Goal: Task Accomplishment & Management: Manage account settings

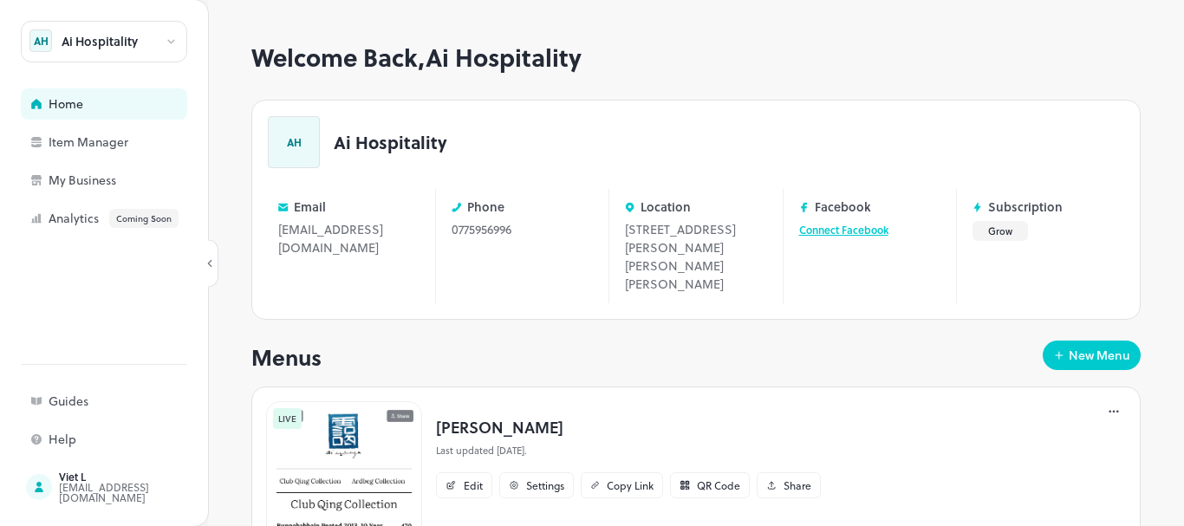
scroll to position [601, 0]
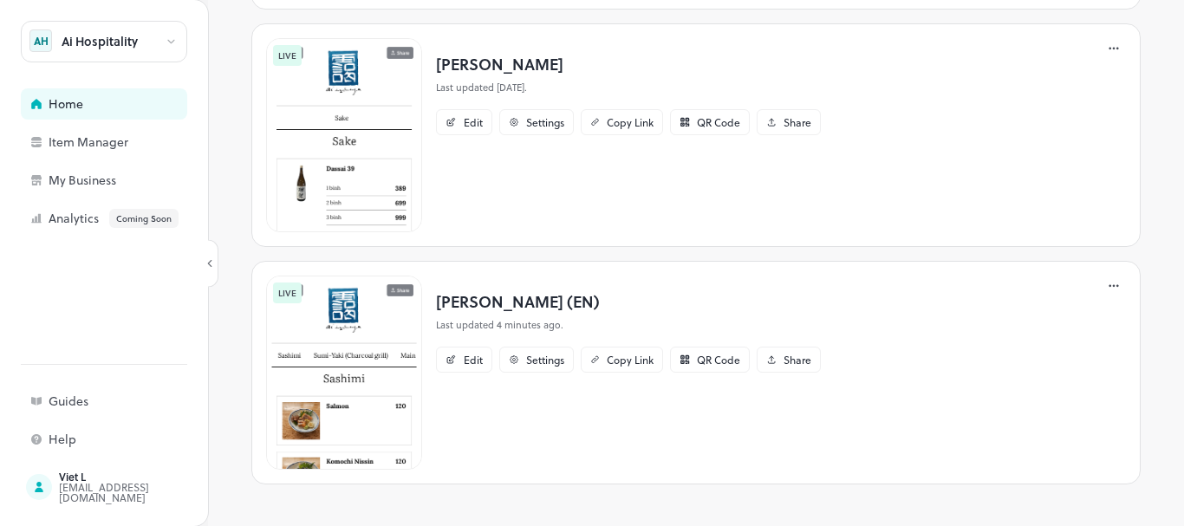
click at [525, 297] on p "[PERSON_NAME] (EN)" at bounding box center [628, 300] width 385 height 23
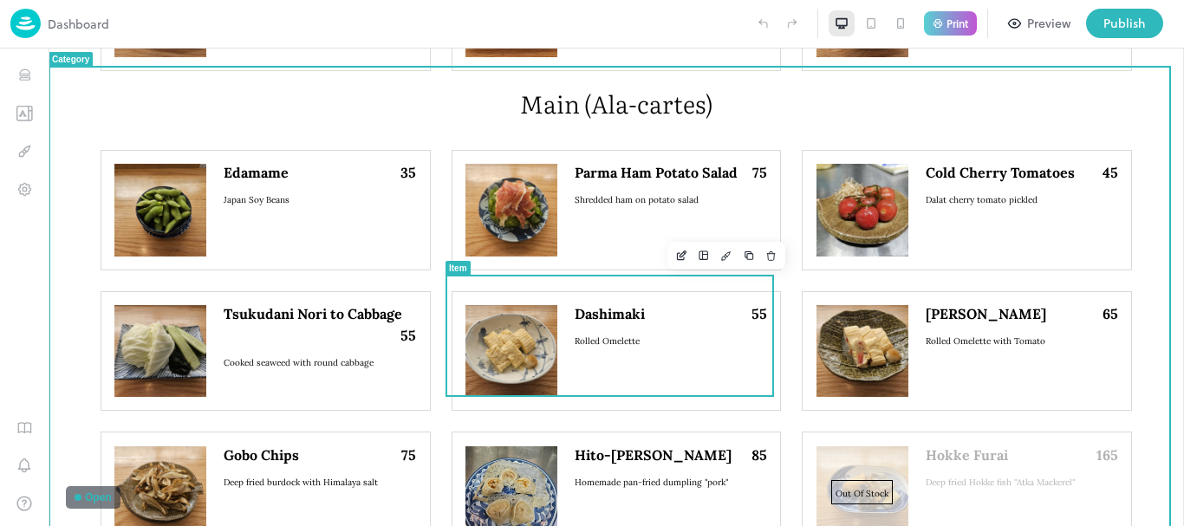
scroll to position [1560, 0]
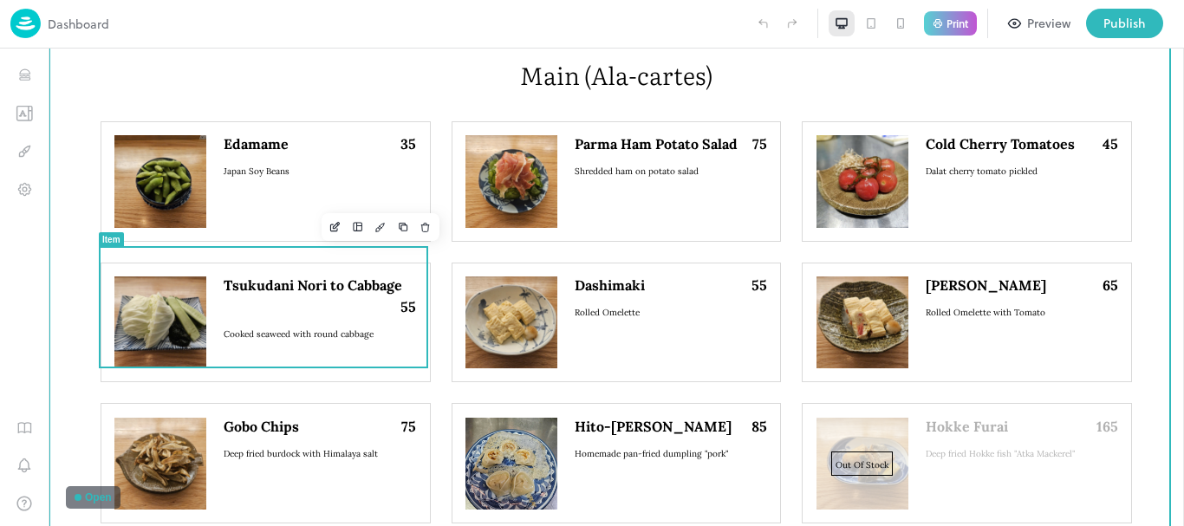
click at [328, 232] on icon "Edit" at bounding box center [334, 227] width 13 height 12
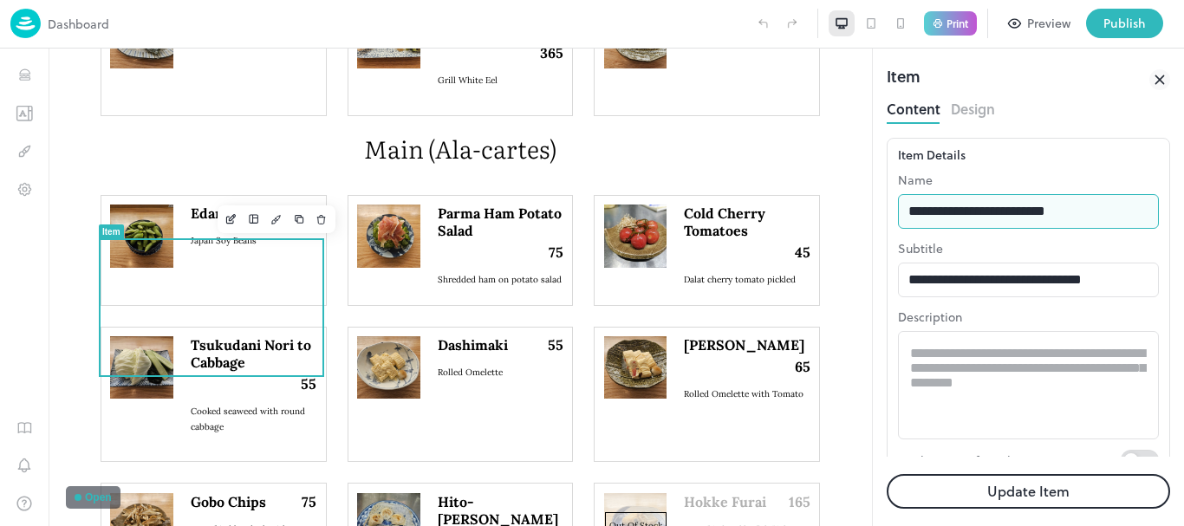
drag, startPoint x: 1070, startPoint y: 259, endPoint x: 862, endPoint y: 227, distance: 210.5
type input "**********"
click at [887, 474] on button "Update Item" at bounding box center [1028, 491] width 283 height 35
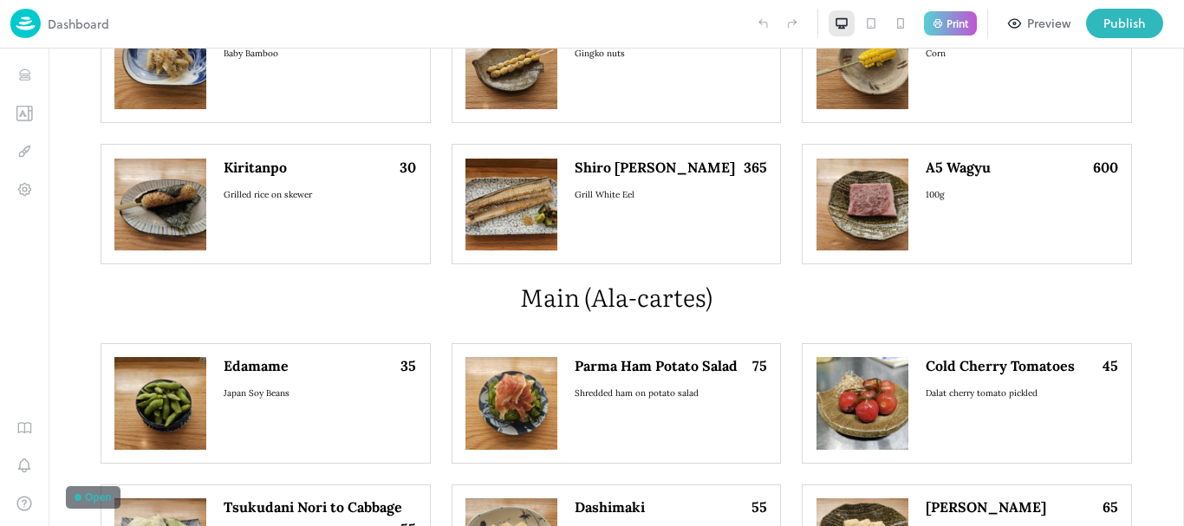
scroll to position [1560, 0]
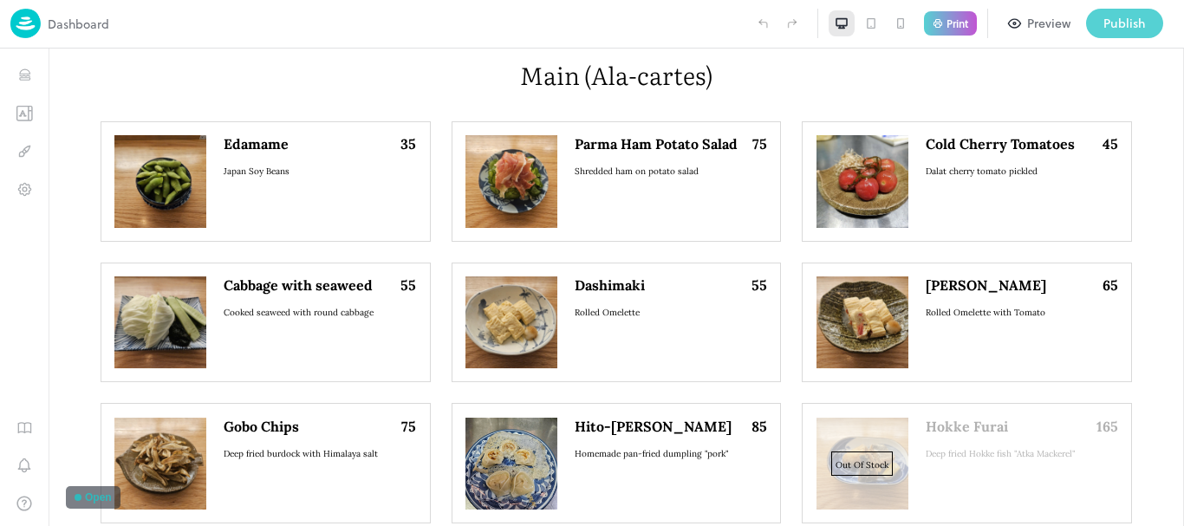
click at [1124, 23] on div "Publish" at bounding box center [1124, 23] width 42 height 19
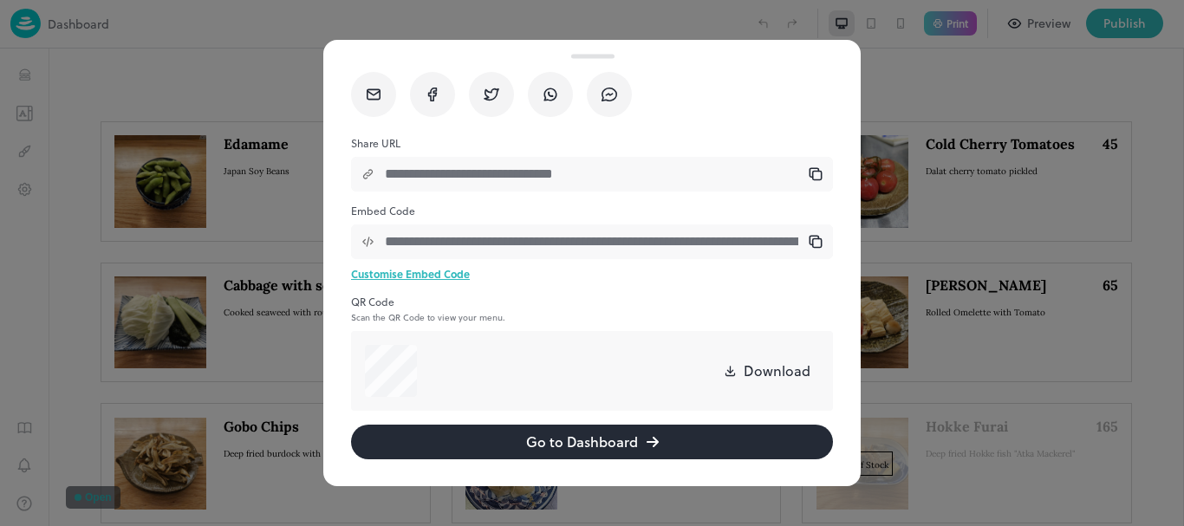
scroll to position [97, 0]
click at [604, 441] on button "Go to Dashboard" at bounding box center [592, 442] width 482 height 35
